Goal: Information Seeking & Learning: Learn about a topic

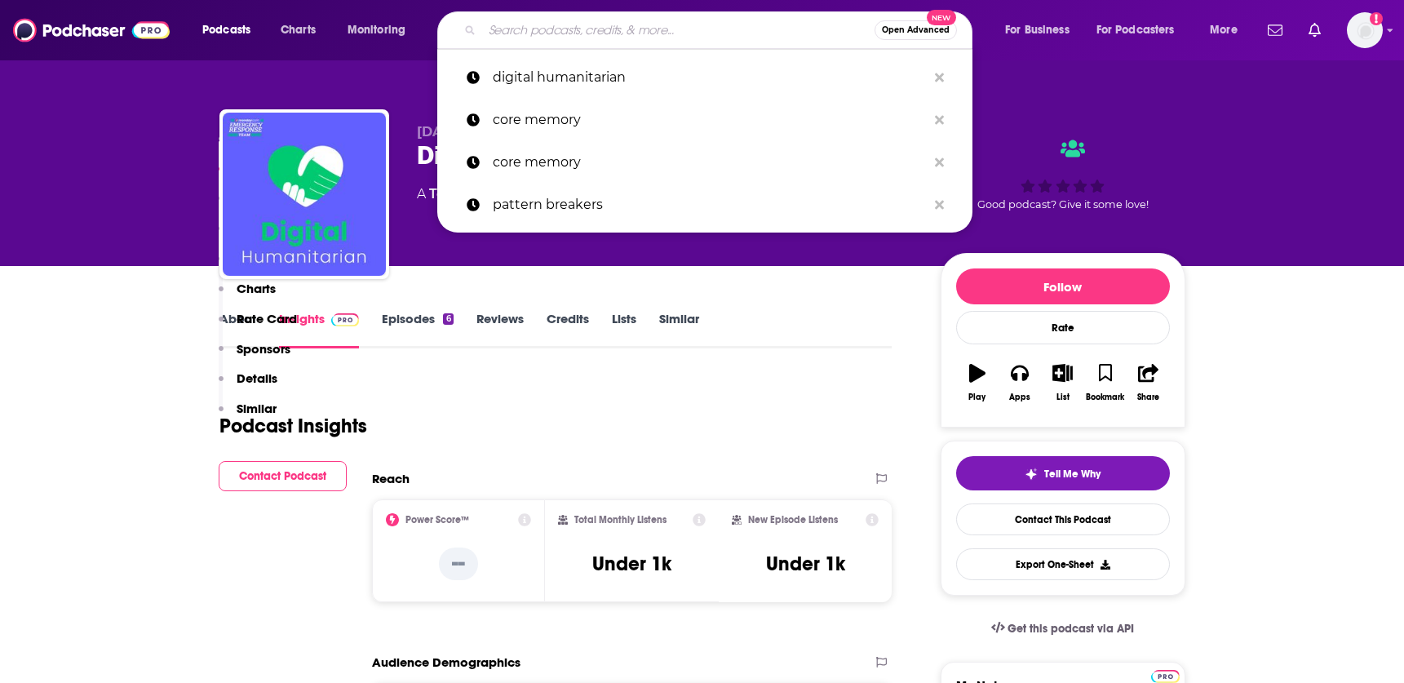
click at [498, 25] on input "Search podcasts, credits, & more..." at bounding box center [678, 30] width 392 height 26
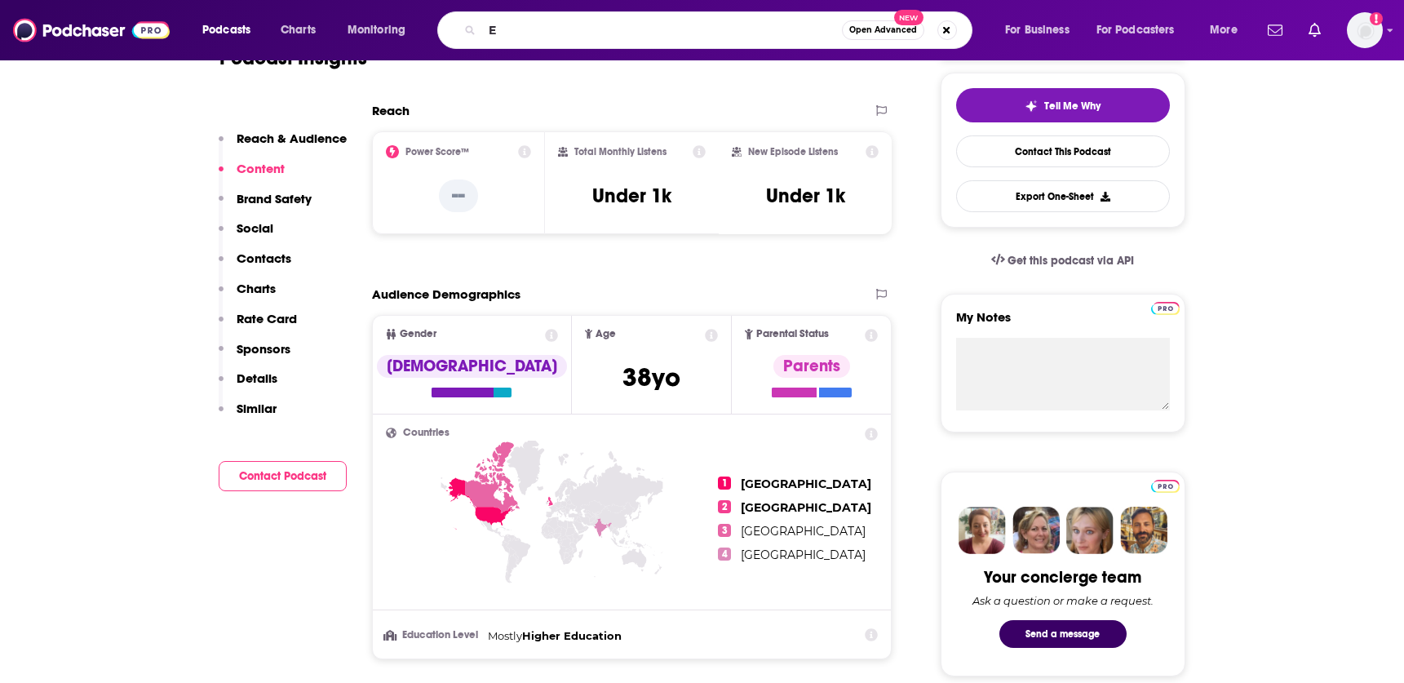
type input "EO"
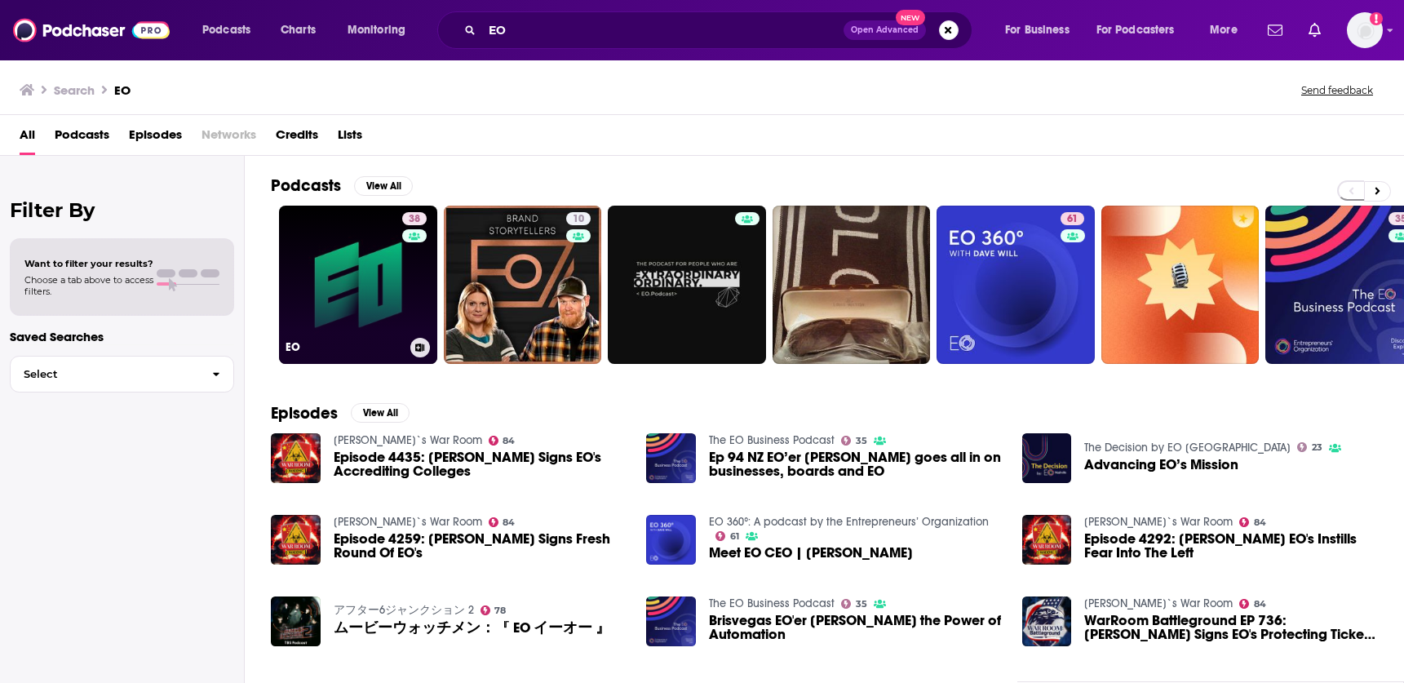
click at [337, 273] on link "38 EO" at bounding box center [358, 285] width 158 height 158
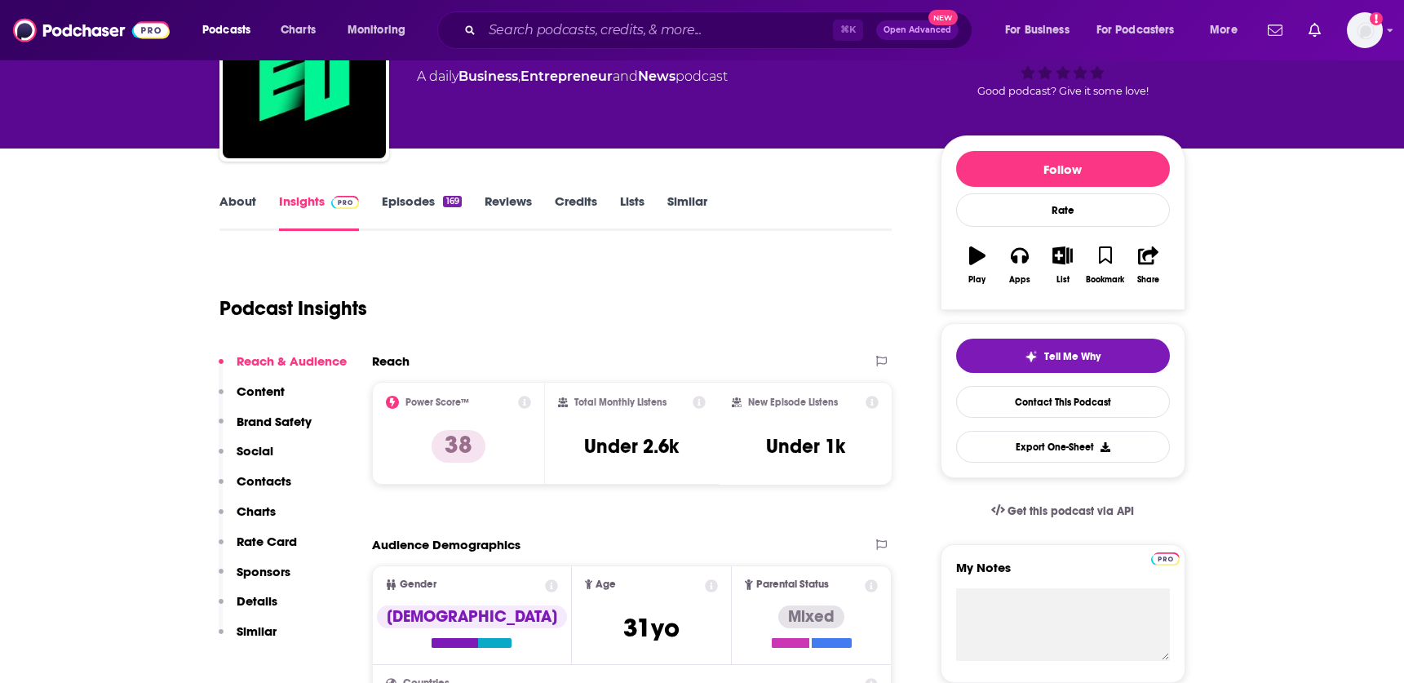
scroll to position [114, 0]
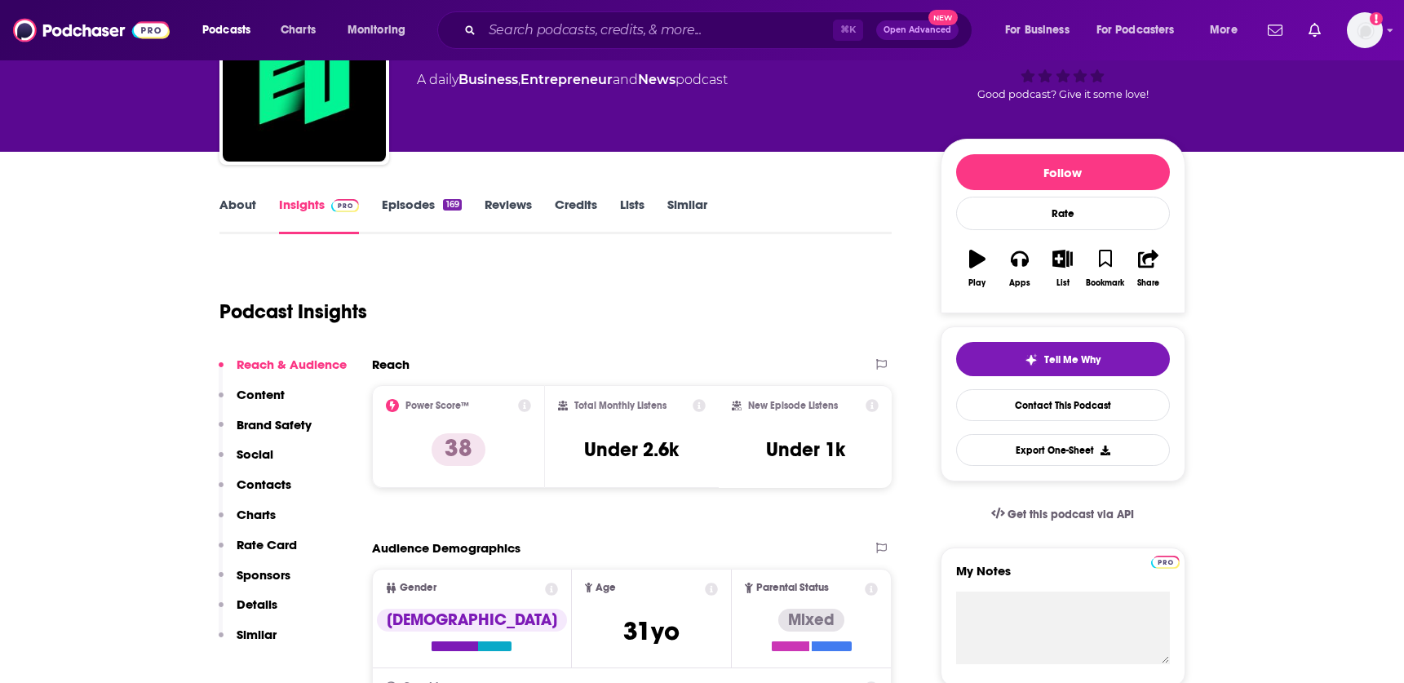
click at [409, 208] on link "Episodes 169" at bounding box center [421, 216] width 79 height 38
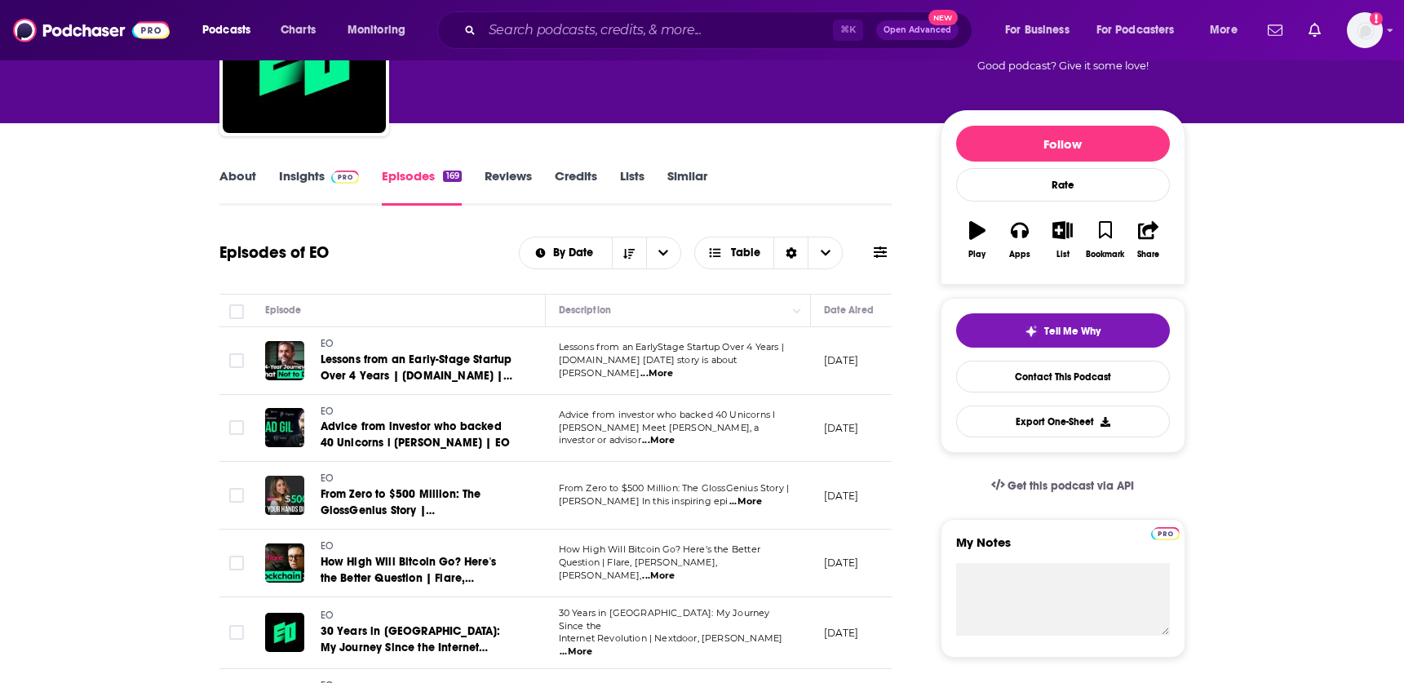
scroll to position [93, 0]
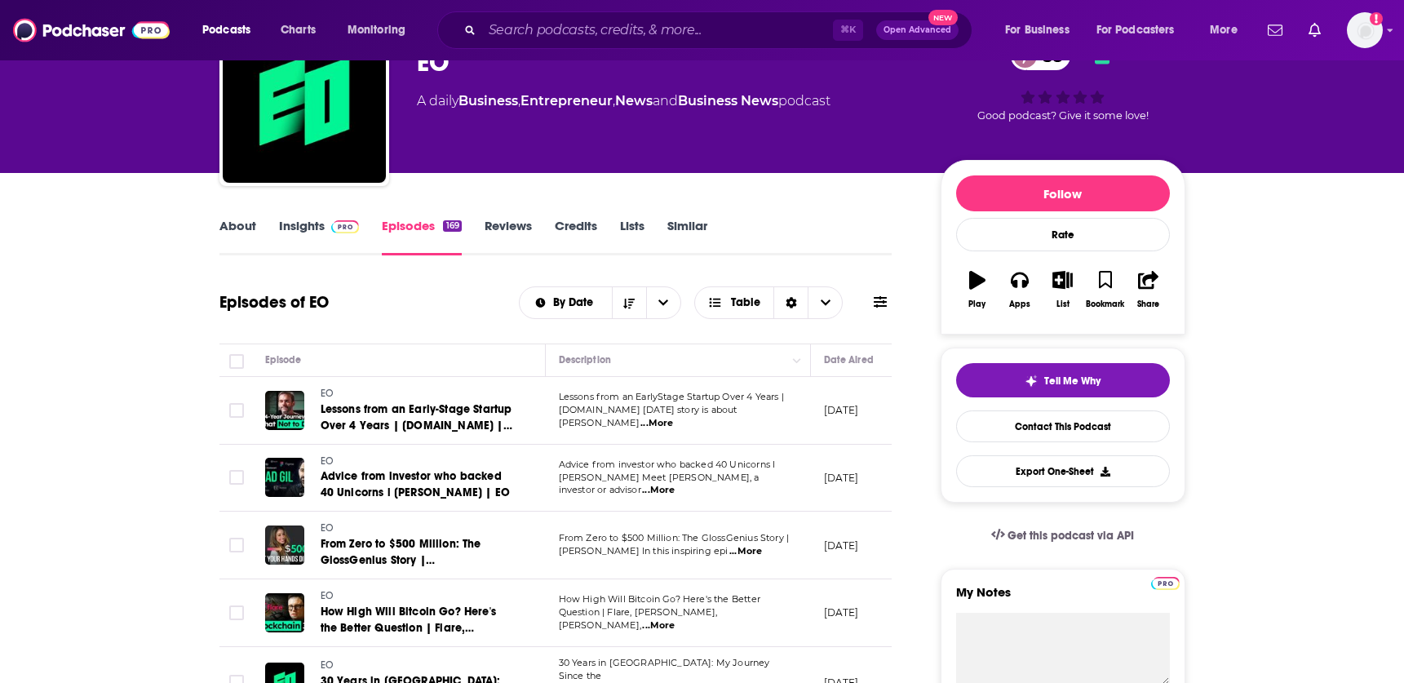
click at [585, 232] on link "Credits" at bounding box center [576, 237] width 42 height 38
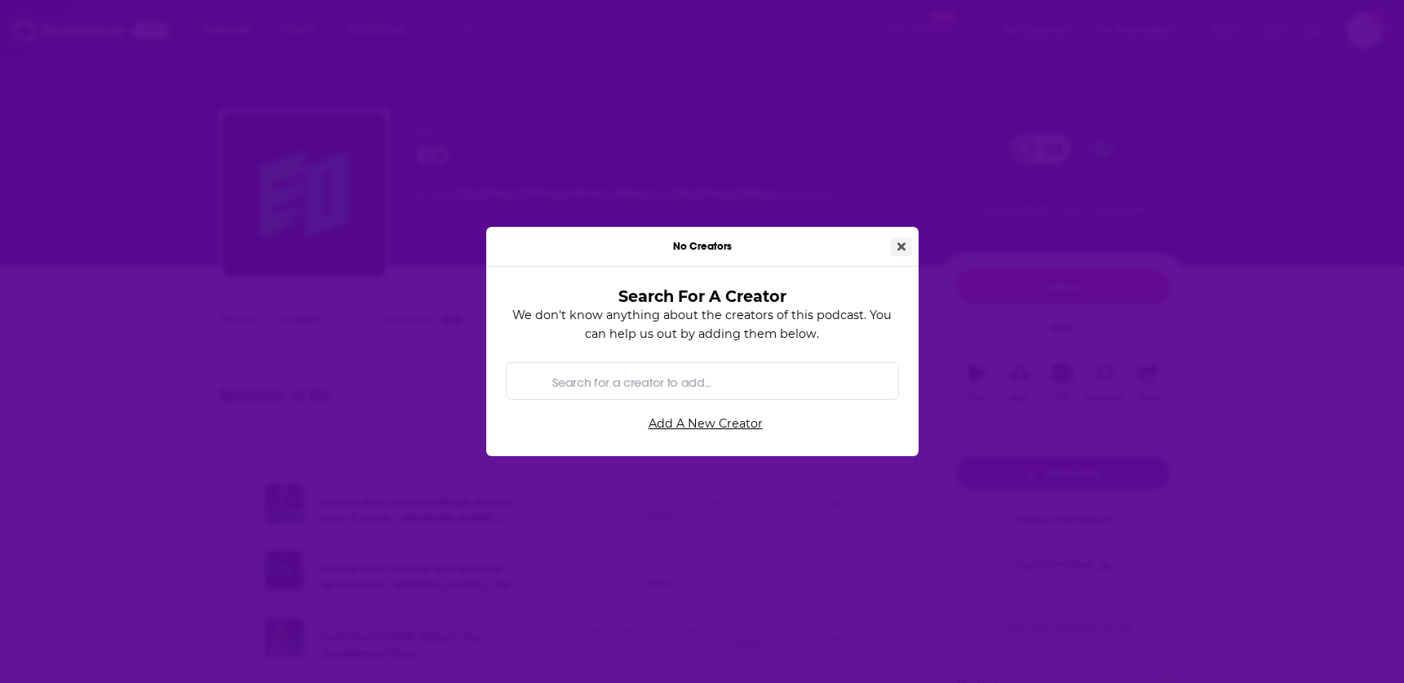
click at [903, 239] on button "Close" at bounding box center [901, 246] width 21 height 19
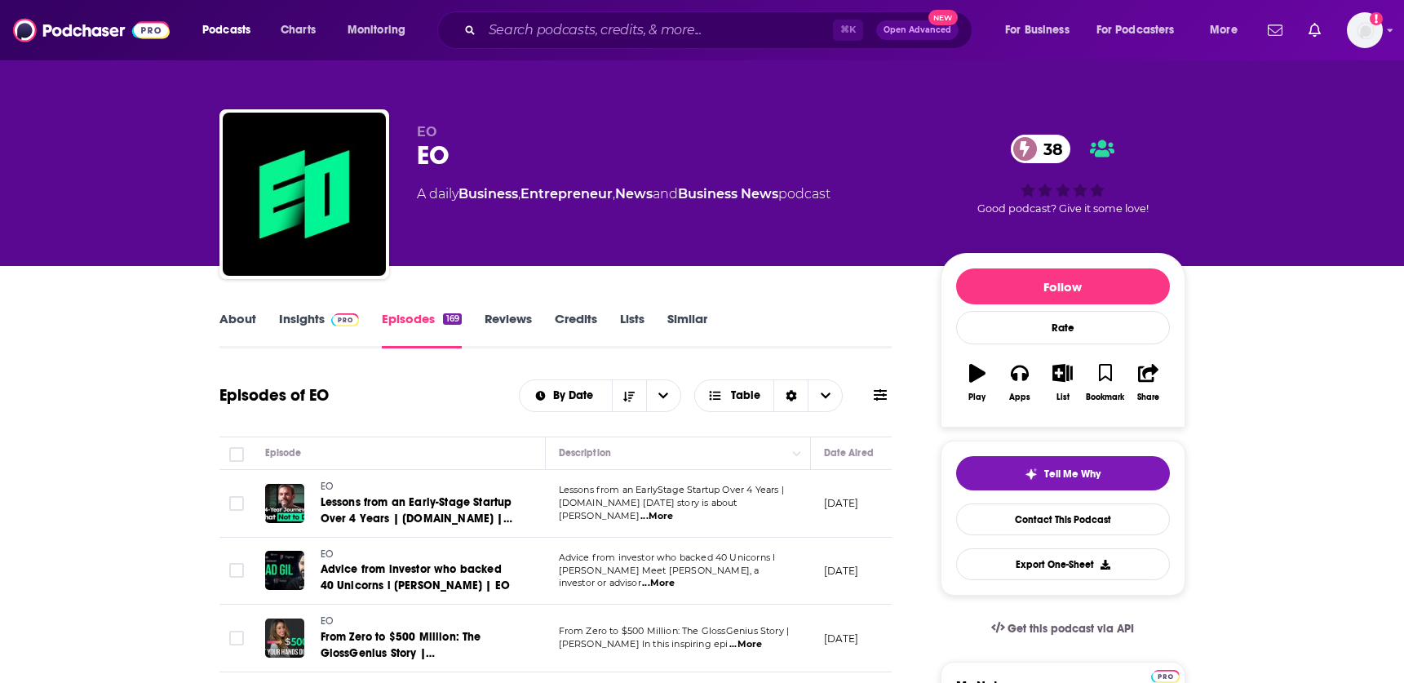
click at [321, 319] on link "Insights" at bounding box center [319, 330] width 81 height 38
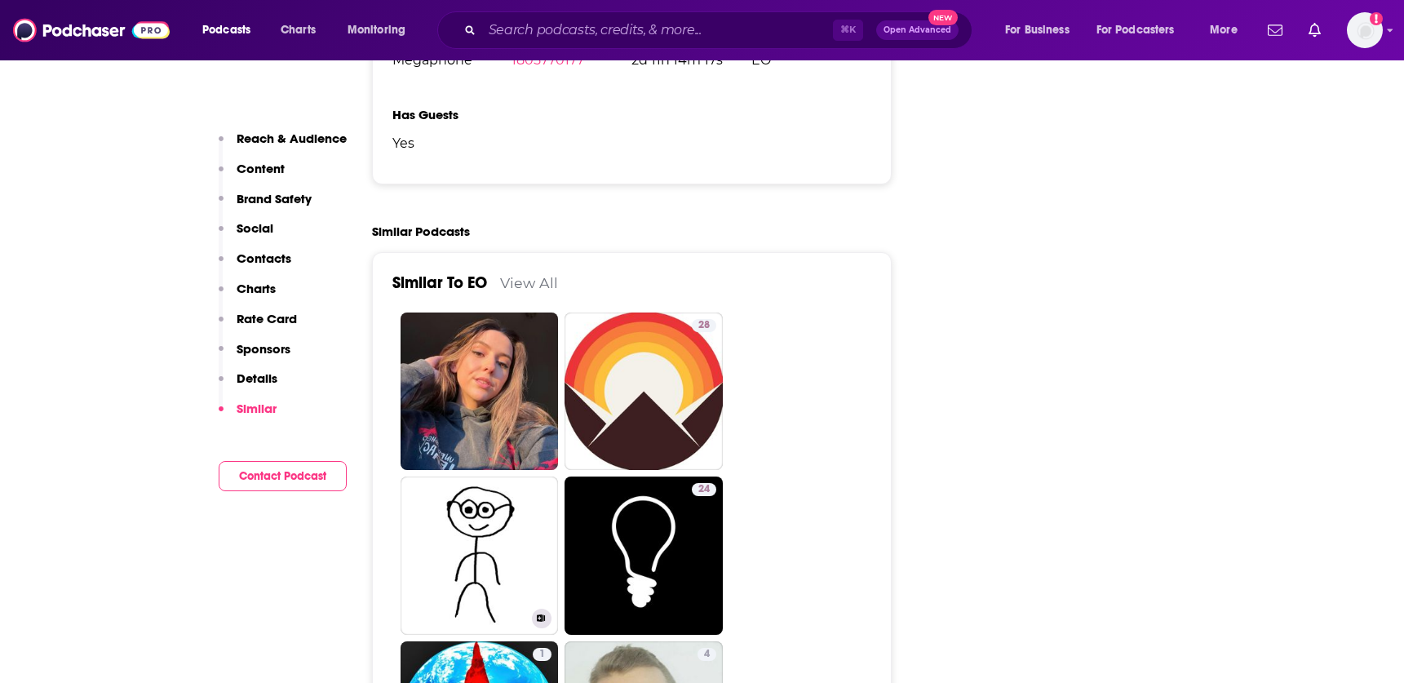
scroll to position [2403, 0]
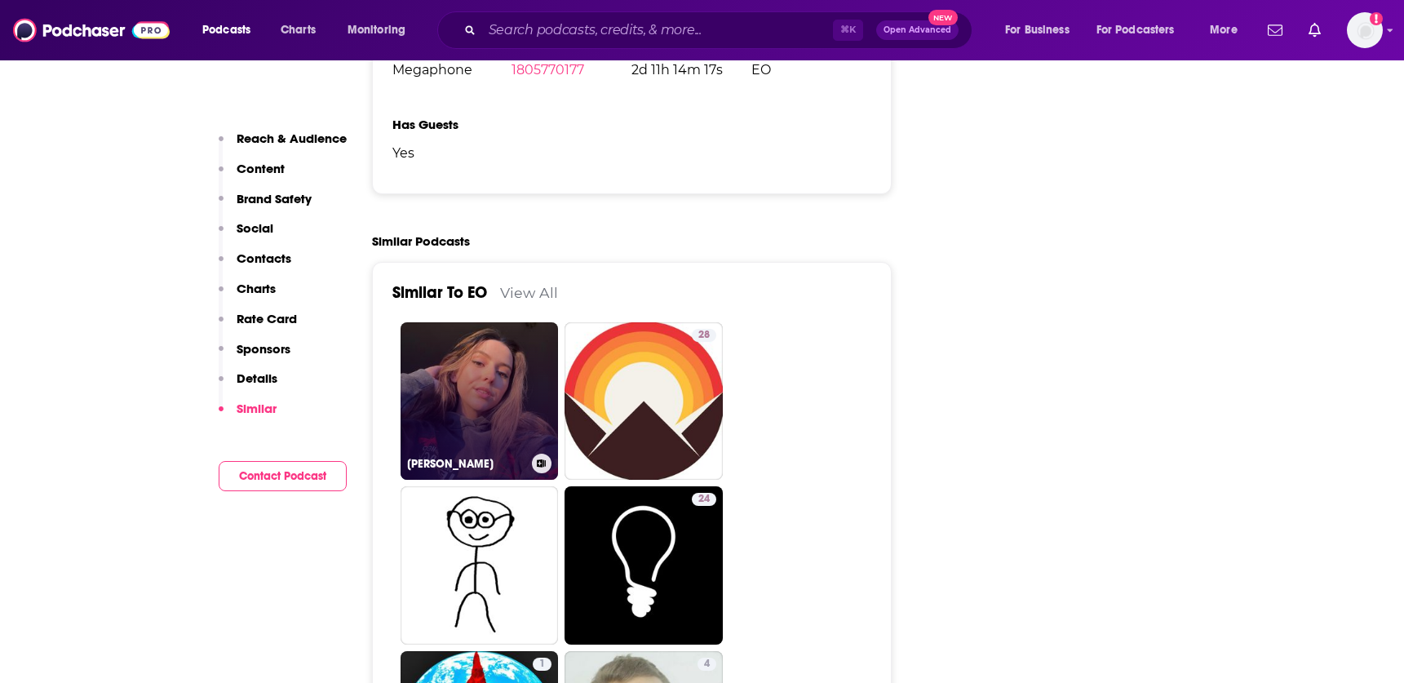
click at [467, 423] on link "[PERSON_NAME]" at bounding box center [479, 401] width 158 height 158
type input "[URL][DOMAIN_NAME][PERSON_NAME]"
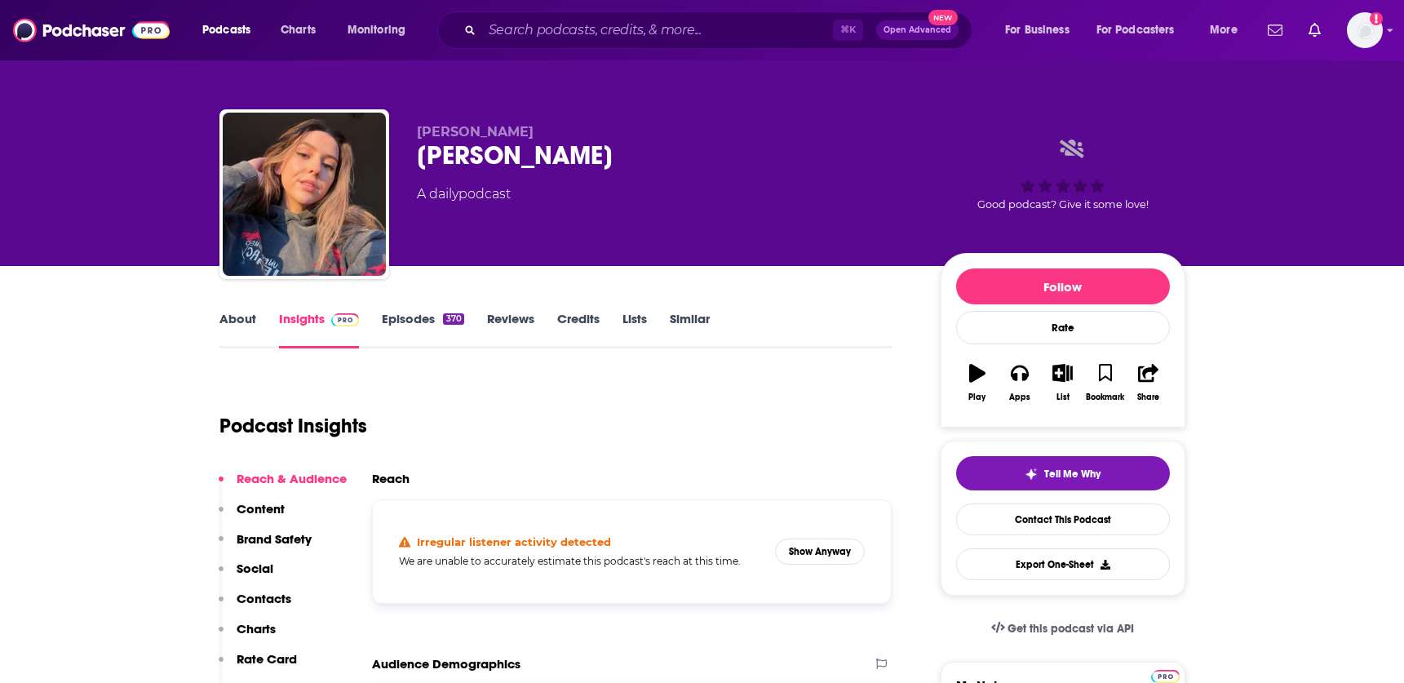
click at [420, 317] on link "Episodes 370" at bounding box center [423, 330] width 82 height 38
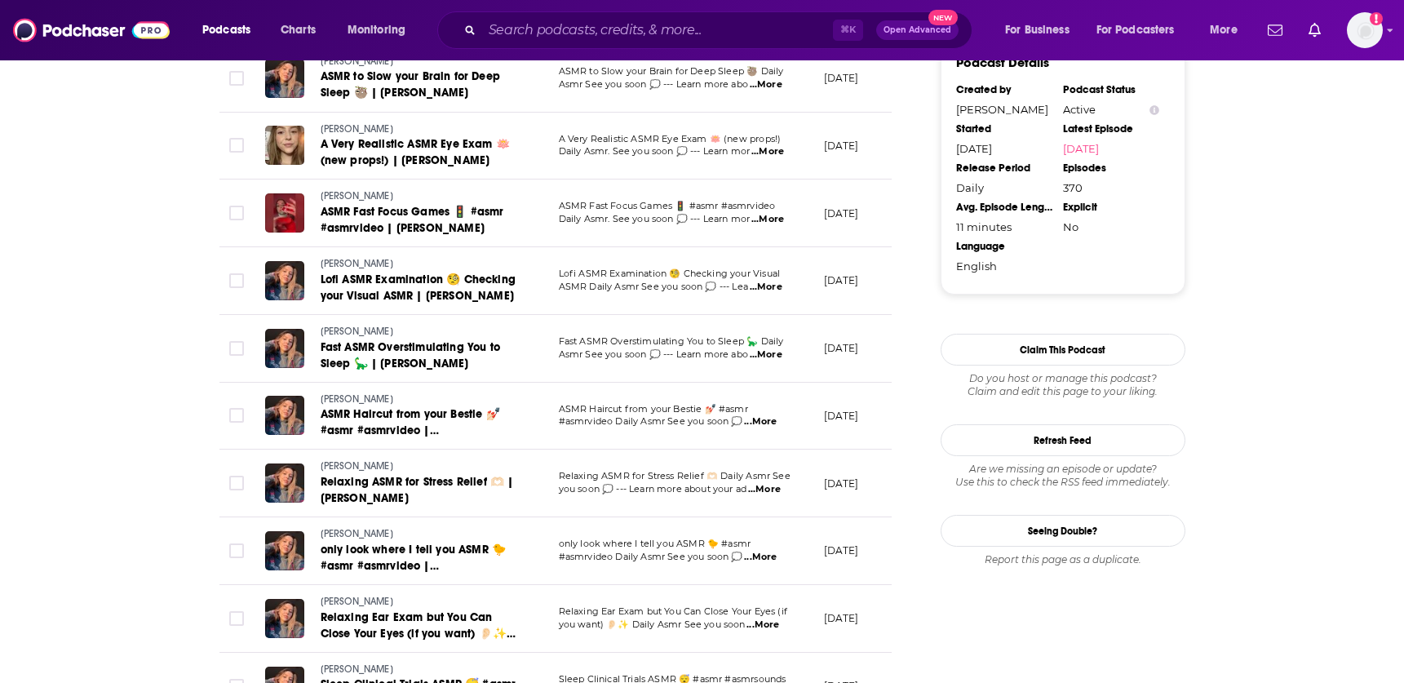
scroll to position [1378, 0]
